Goal: Task Accomplishment & Management: Manage account settings

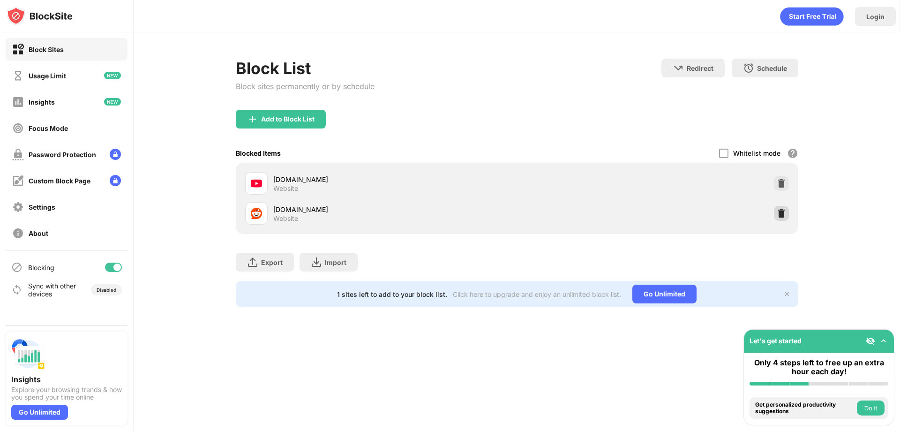
click at [779, 214] on img at bounding box center [781, 213] width 9 height 9
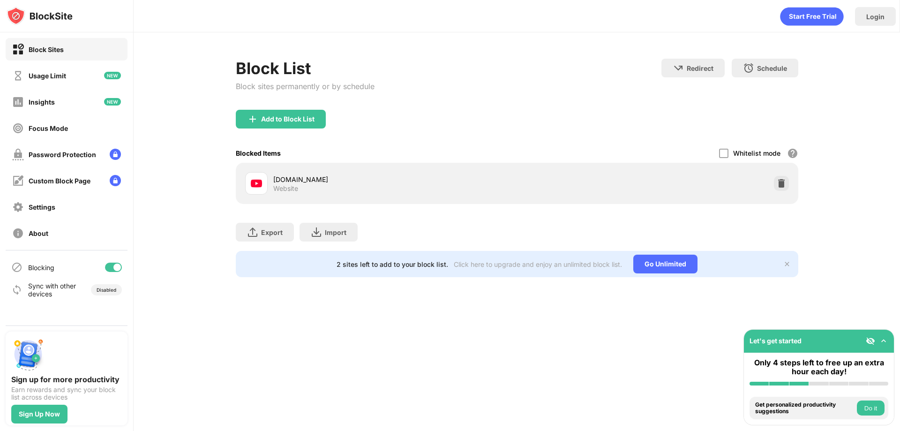
click at [423, 125] on div "Add to Block List" at bounding box center [517, 127] width 563 height 34
click at [285, 123] on div "Add to Block List" at bounding box center [281, 119] width 90 height 19
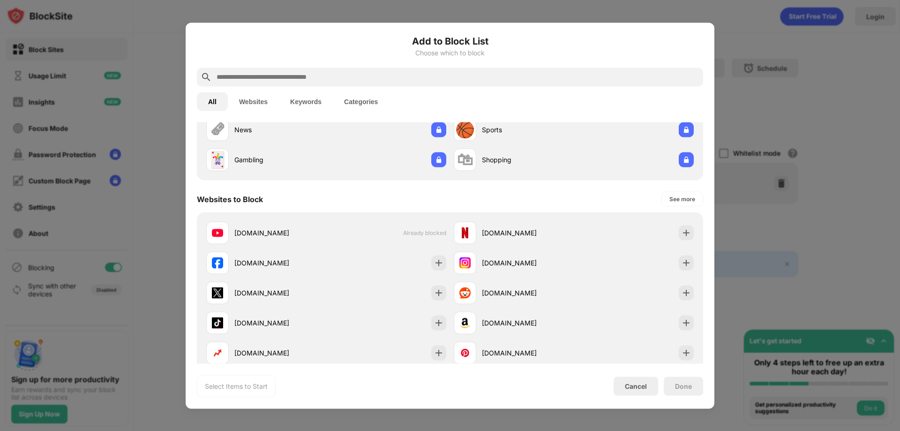
scroll to position [141, 0]
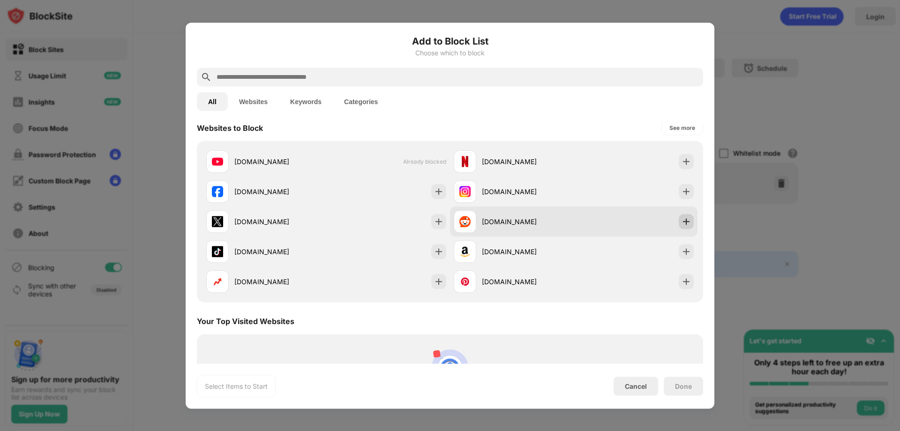
click at [682, 224] on img at bounding box center [686, 221] width 9 height 9
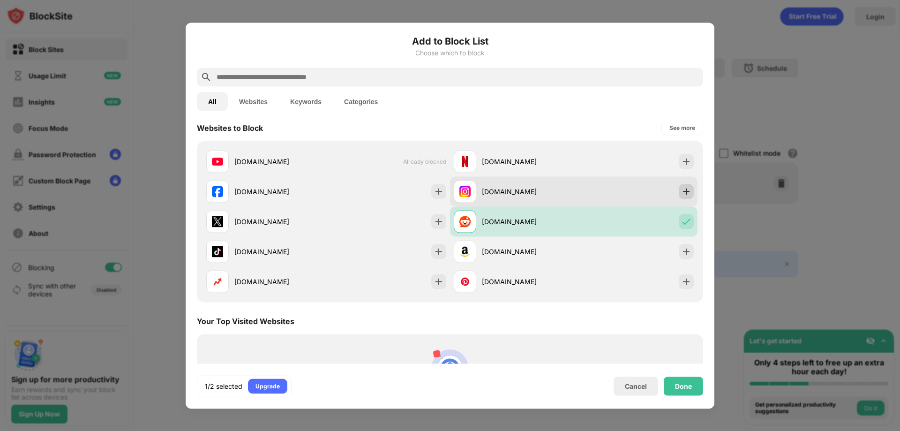
click at [683, 193] on img at bounding box center [686, 191] width 9 height 9
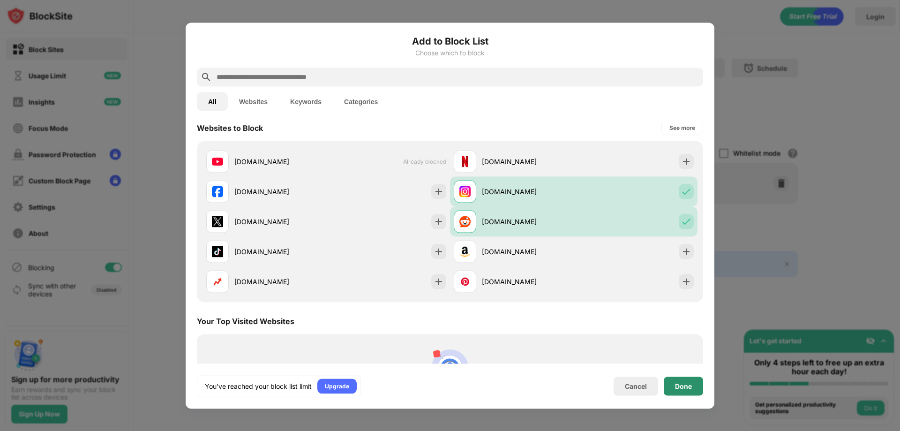
click at [679, 386] on div "Done" at bounding box center [683, 386] width 17 height 8
